Goal: Transaction & Acquisition: Book appointment/travel/reservation

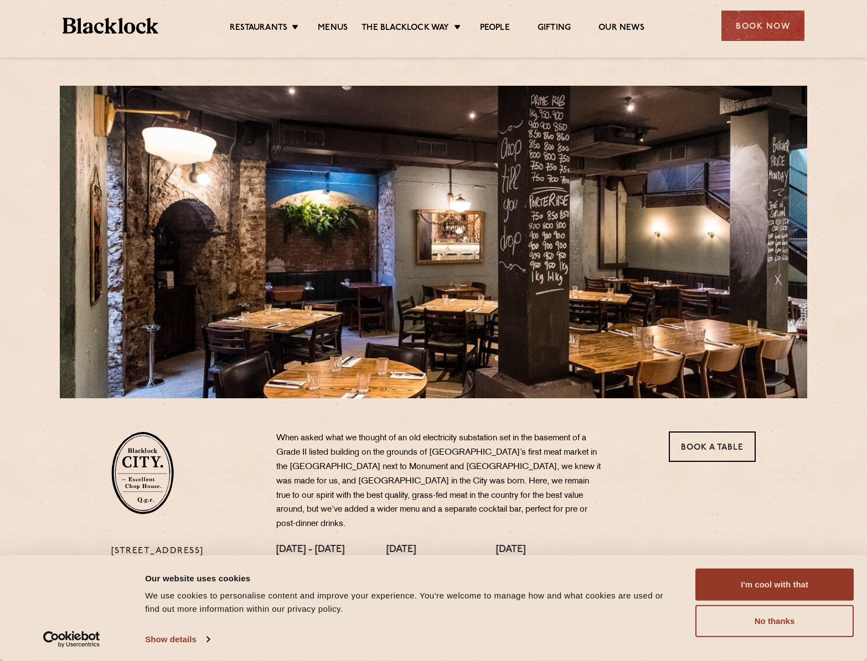
click at [756, 26] on div "Book Now" at bounding box center [762, 26] width 83 height 30
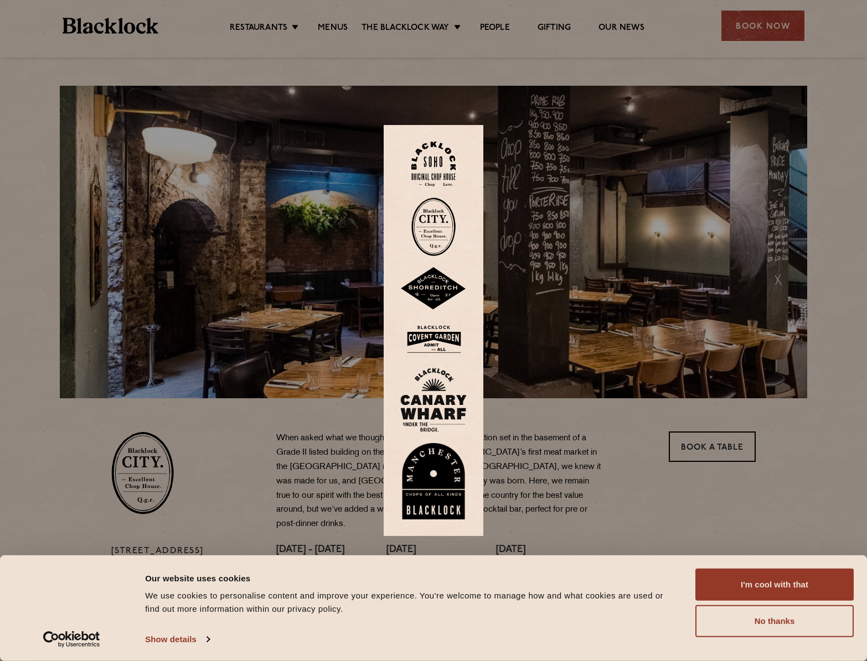
click at [774, 582] on button "I'm cool with that" at bounding box center [774, 585] width 158 height 32
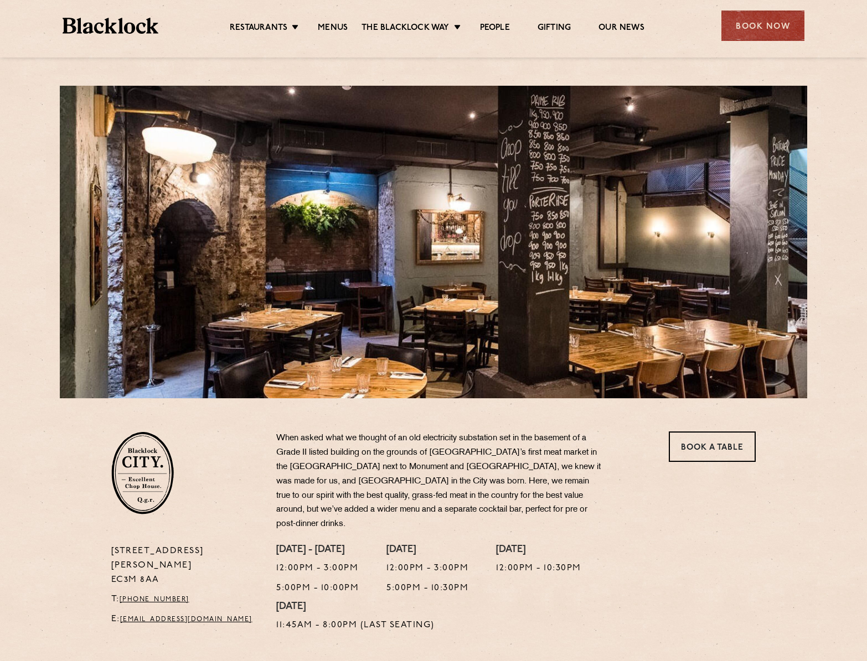
click at [779, 22] on div "Book Now" at bounding box center [762, 26] width 83 height 30
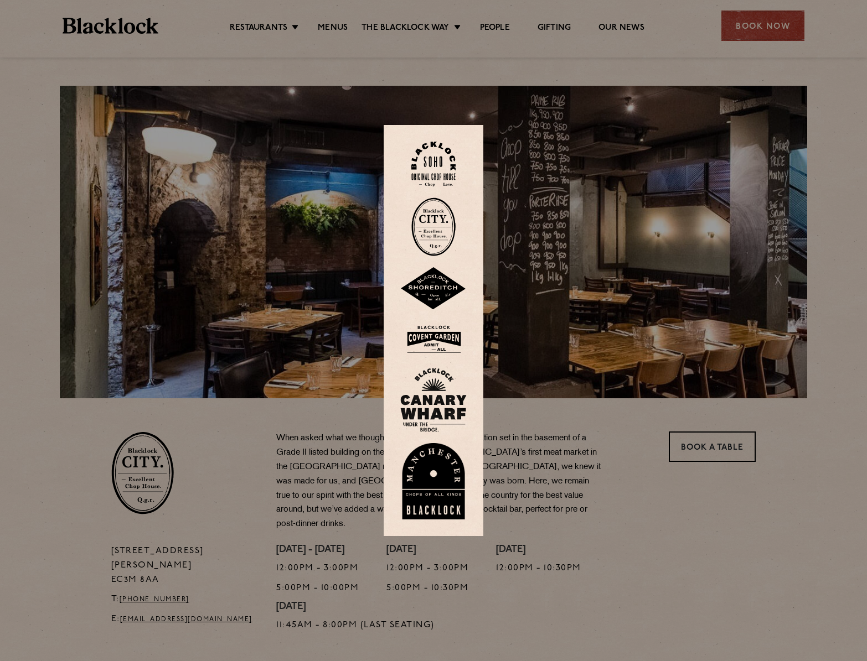
click at [431, 198] on img at bounding box center [433, 227] width 44 height 59
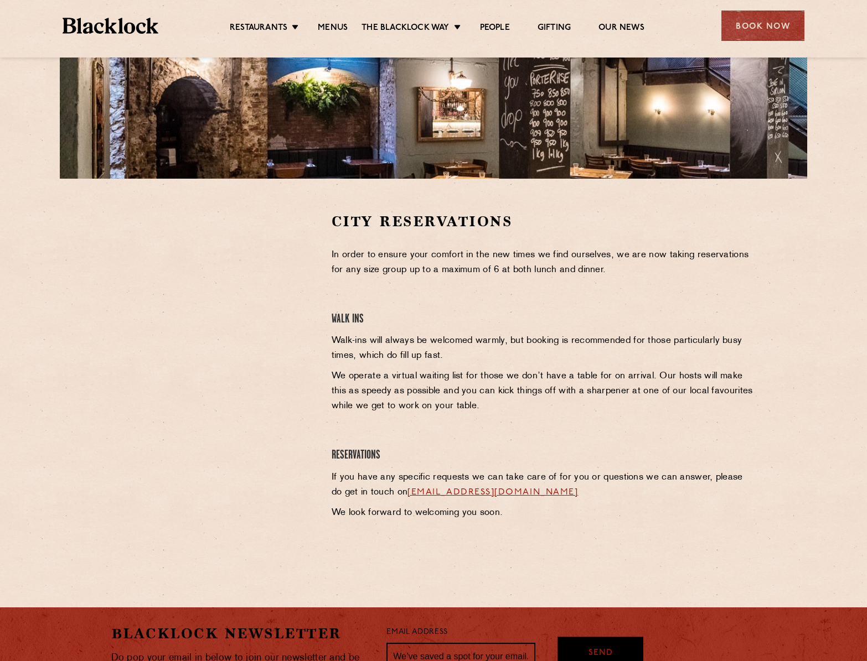
scroll to position [222, 0]
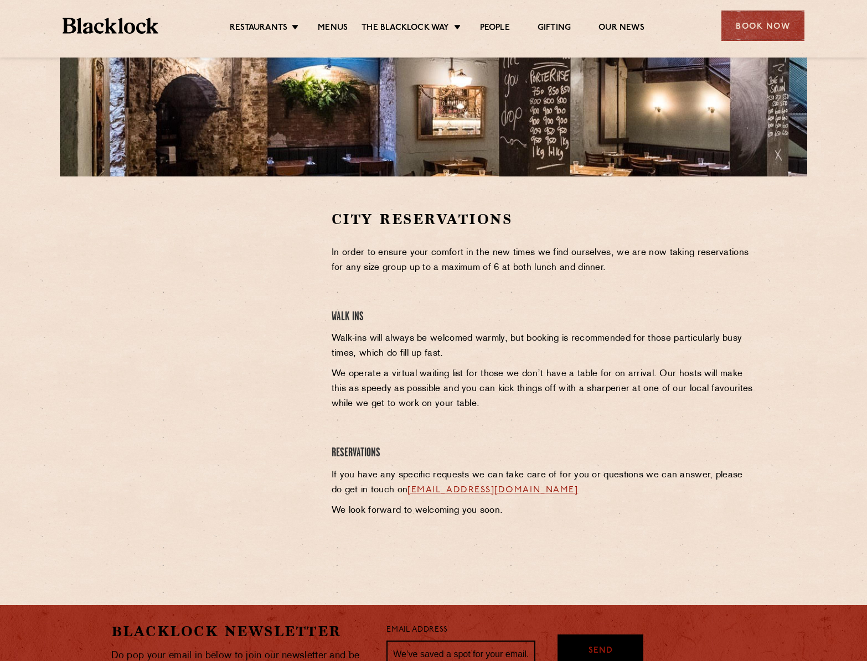
drag, startPoint x: 172, startPoint y: 482, endPoint x: 180, endPoint y: 482, distance: 8.3
click at [172, 482] on div at bounding box center [213, 377] width 220 height 335
click at [103, 468] on div at bounding box center [213, 377] width 220 height 335
click at [31, 424] on section "City Reservations In order to ensure your comfort in the new times we find ours…" at bounding box center [433, 377] width 867 height 401
click at [294, 267] on div at bounding box center [213, 293] width 204 height 167
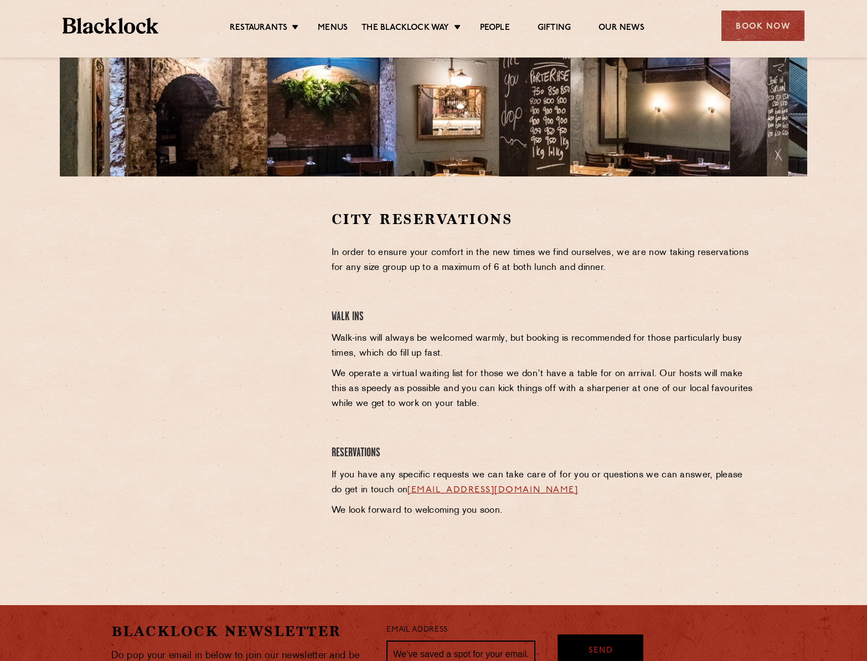
click at [306, 287] on div at bounding box center [213, 293] width 204 height 167
click at [59, 587] on body "Restaurants The Blacklock Way Menus News Gifting Our People Restaurants Soho Ci…" at bounding box center [433, 313] width 867 height 1070
